Goal: Navigation & Orientation: Find specific page/section

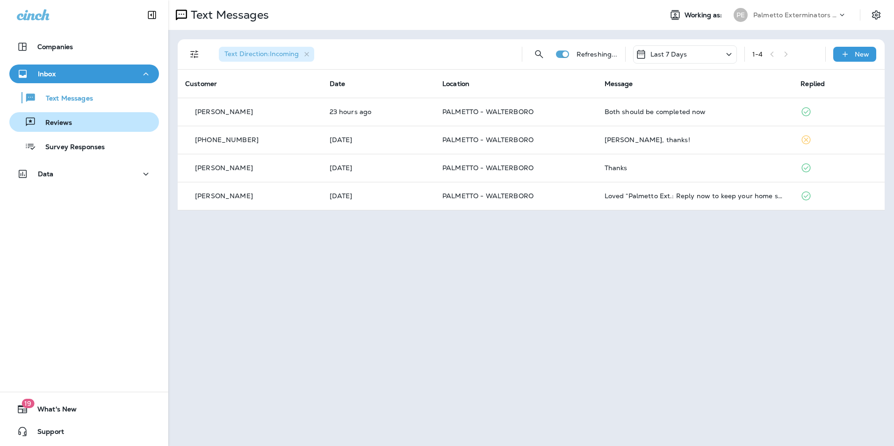
click at [97, 131] on button "Reviews" at bounding box center [84, 122] width 150 height 20
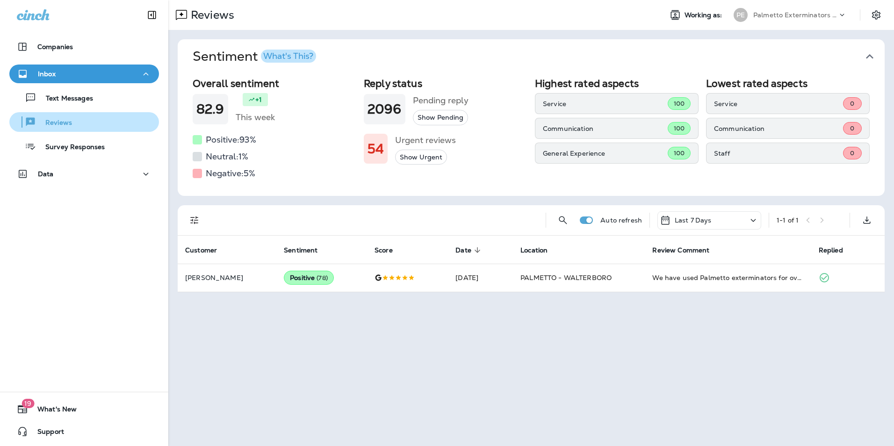
click at [100, 113] on button "Reviews" at bounding box center [84, 122] width 150 height 20
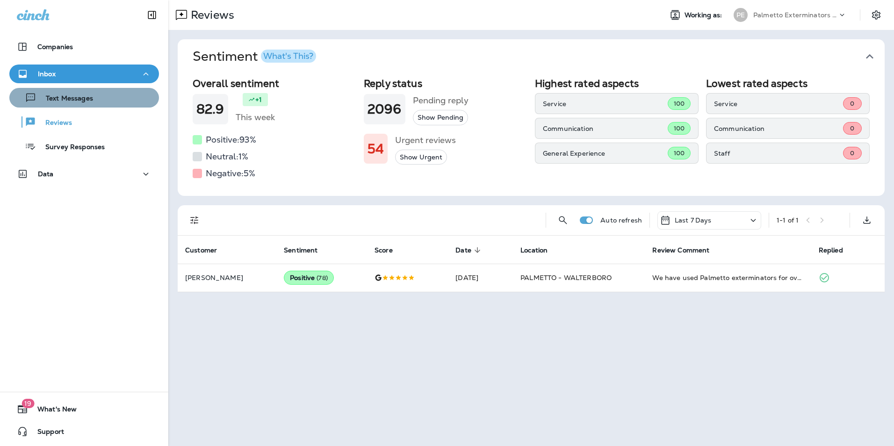
click at [99, 104] on div "Text Messages" at bounding box center [84, 98] width 142 height 14
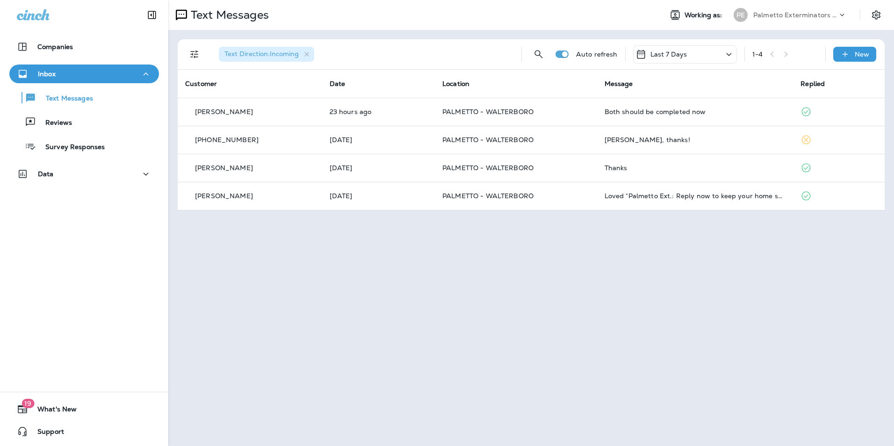
click at [9, 88] on button "Text Messages" at bounding box center [84, 98] width 150 height 20
